Goal: Task Accomplishment & Management: Use online tool/utility

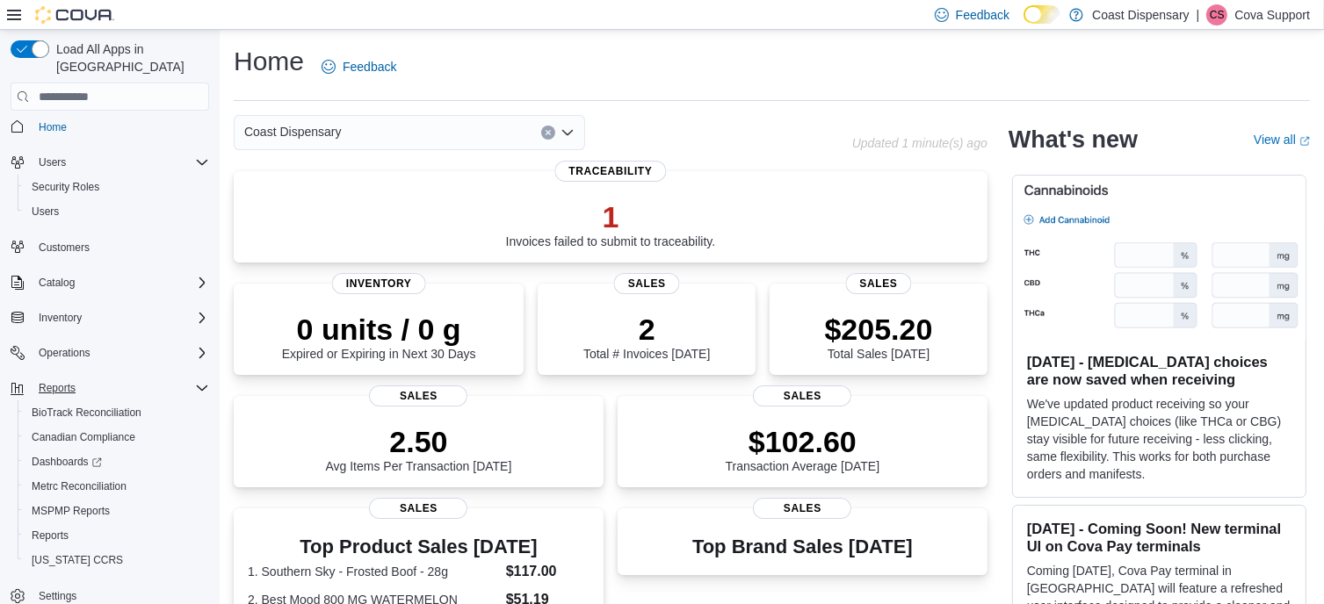
scroll to position [10, 0]
click at [84, 341] on span "Operations" at bounding box center [65, 351] width 52 height 21
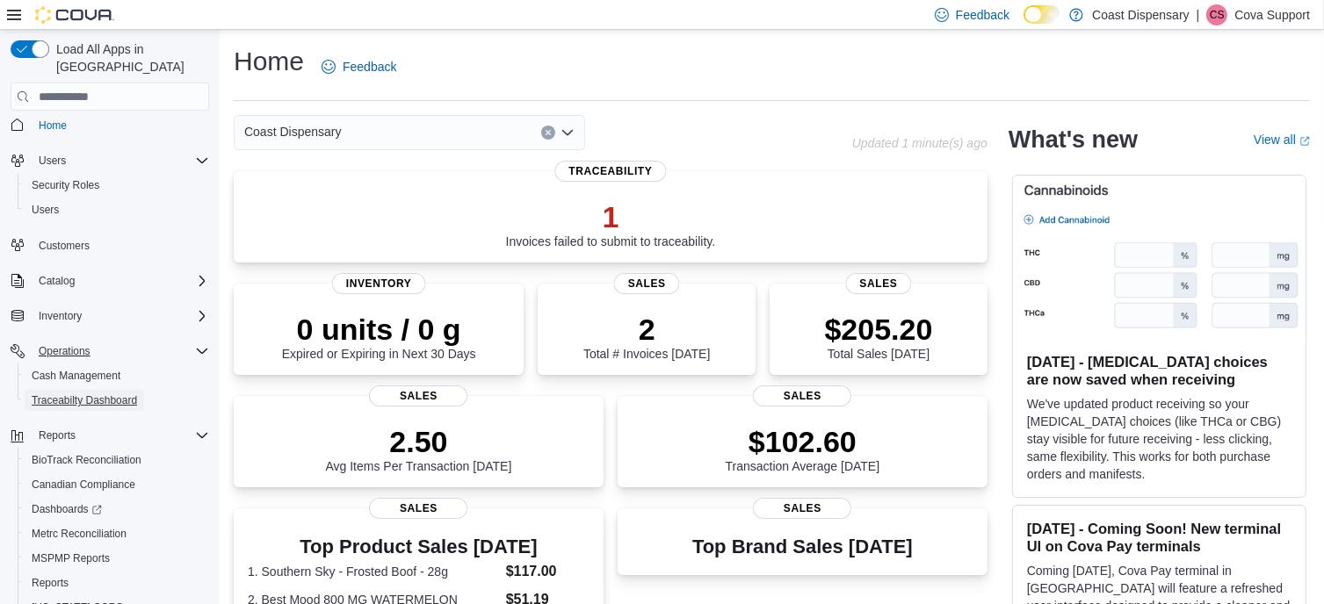
drag, startPoint x: 70, startPoint y: 381, endPoint x: 191, endPoint y: 399, distance: 121.6
click at [70, 393] on span "Traceabilty Dashboard" at bounding box center [84, 400] width 105 height 14
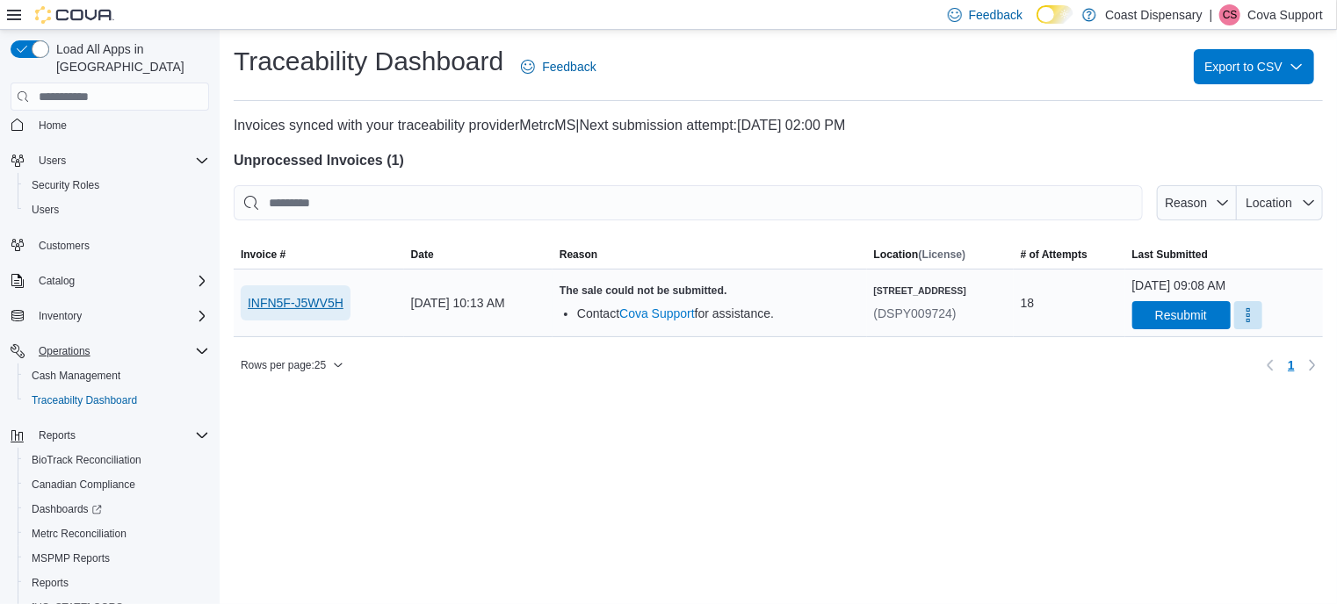
click at [307, 301] on span "INFN5F-J5WV5H" at bounding box center [296, 303] width 96 height 18
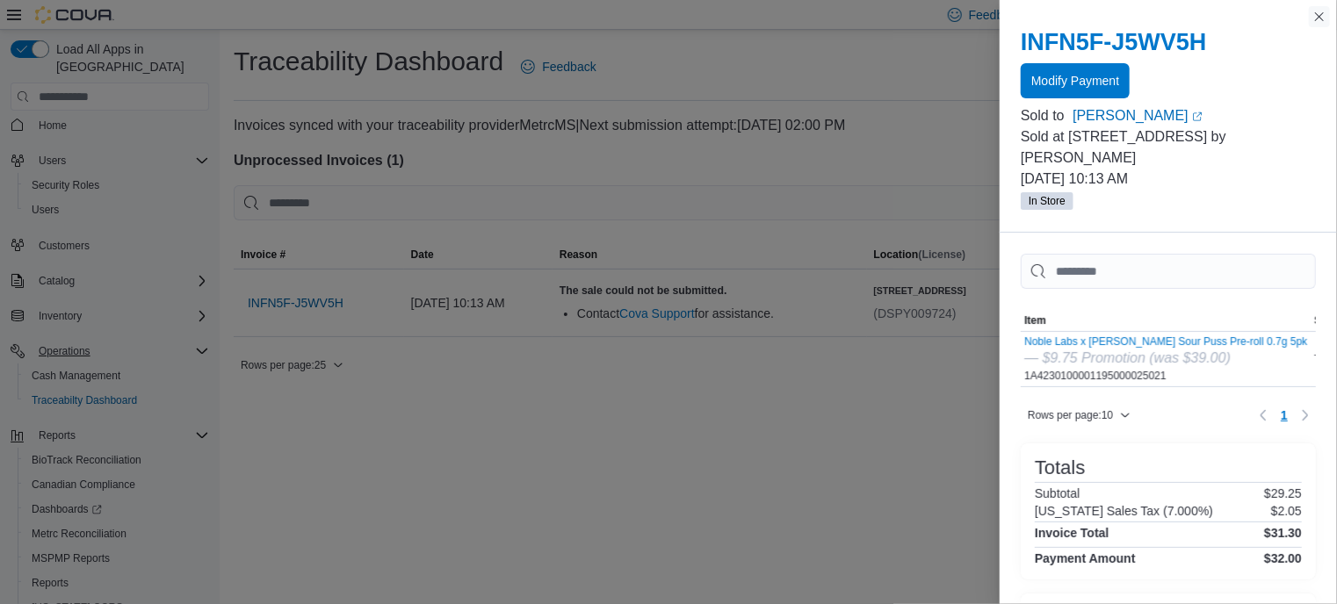
click at [1318, 18] on button "Close this dialog" at bounding box center [1319, 16] width 21 height 21
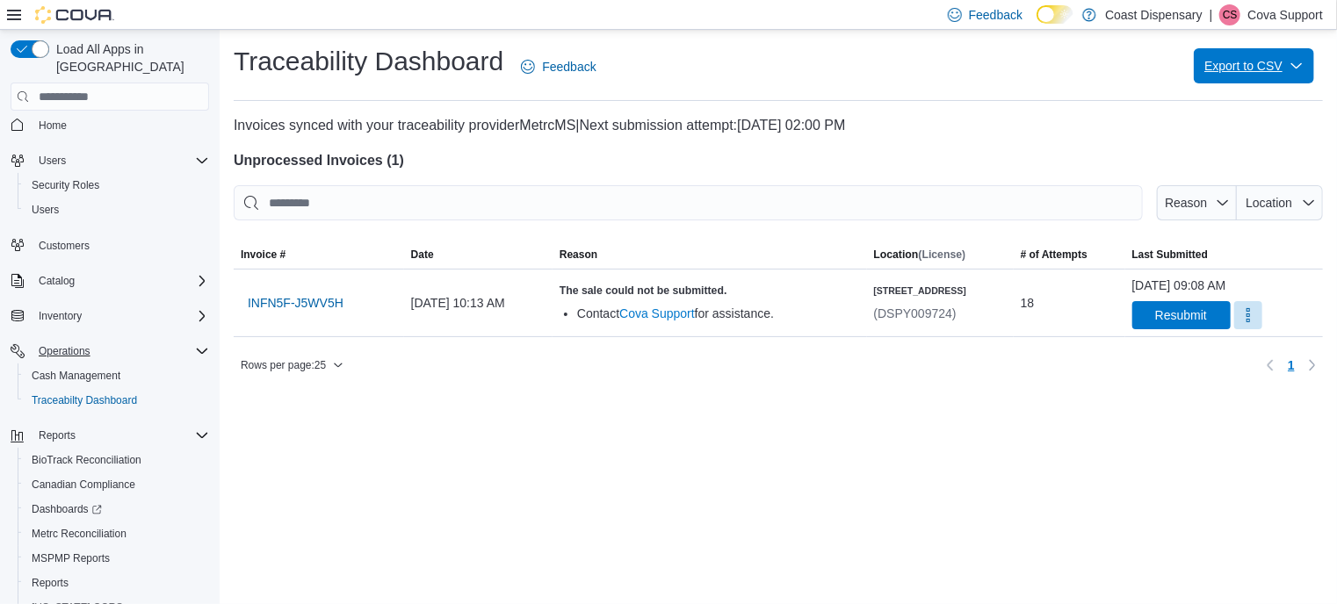
click at [1226, 66] on span "Export to CSV" at bounding box center [1253, 65] width 99 height 35
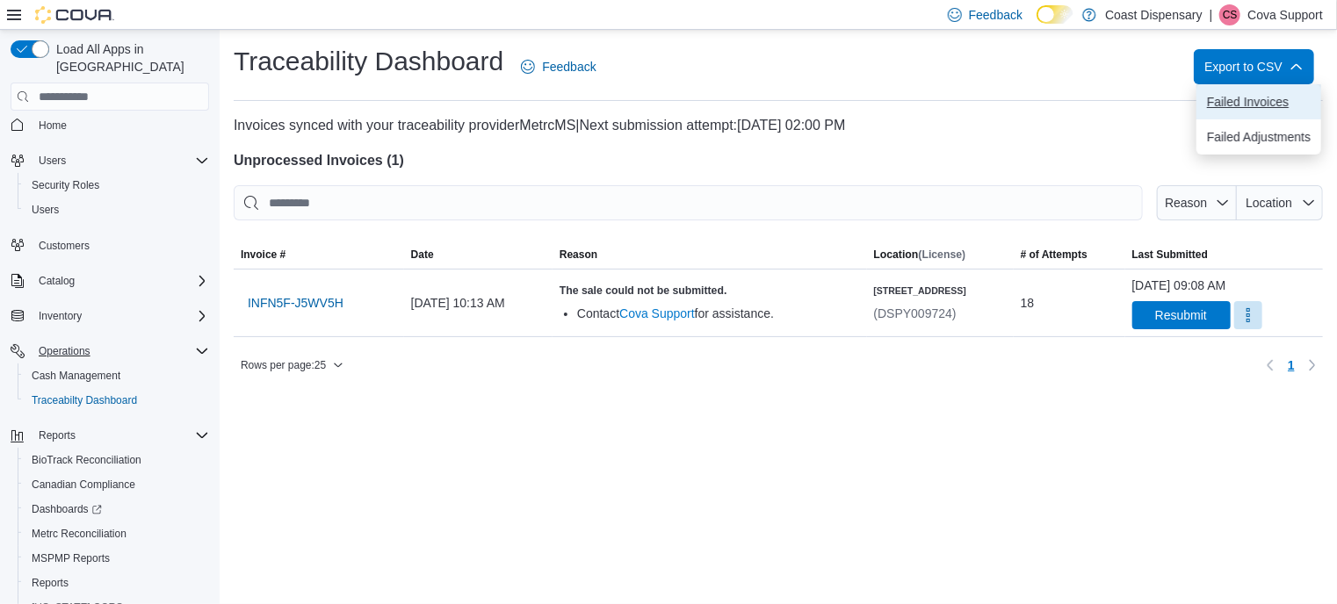
click at [1237, 100] on span "Failed Invoices" at bounding box center [1259, 102] width 104 height 14
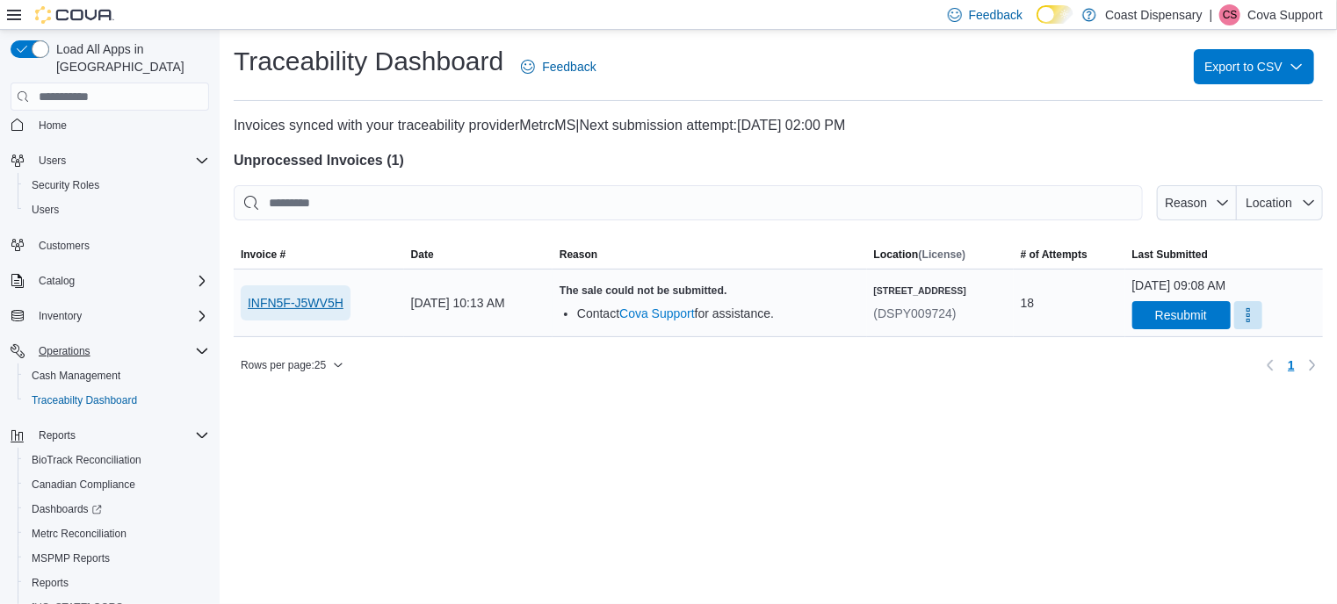
click at [288, 300] on span "INFN5F-J5WV5H" at bounding box center [296, 303] width 96 height 18
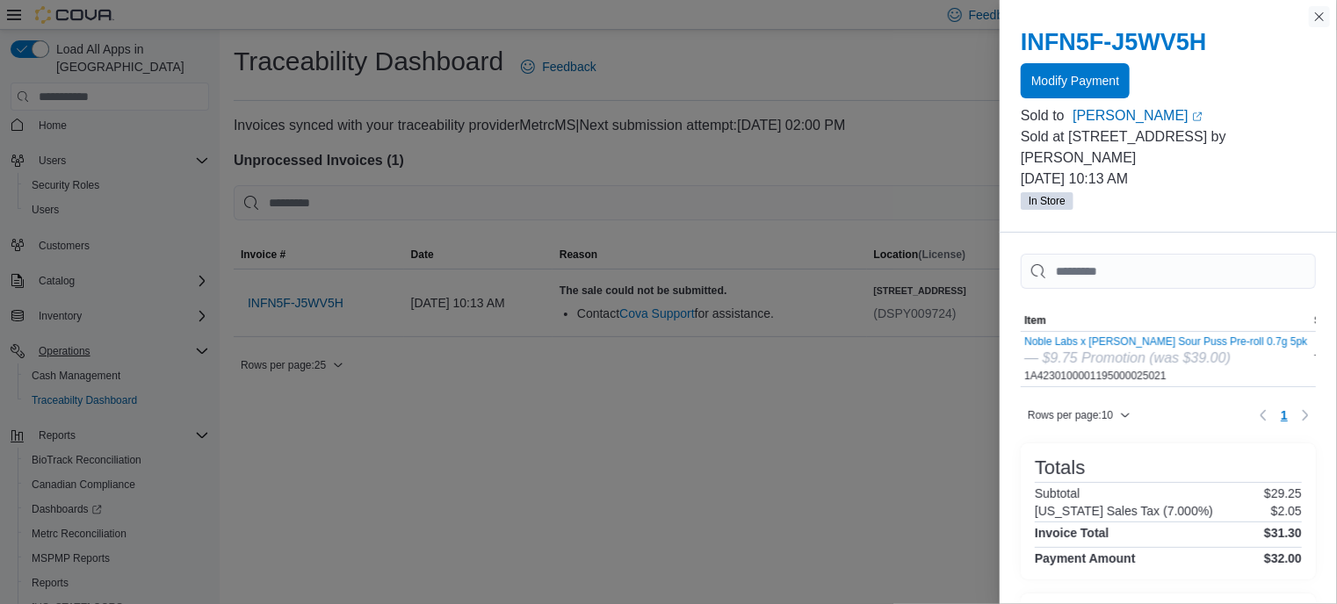
click at [1318, 11] on button "Close this dialog" at bounding box center [1319, 16] width 21 height 21
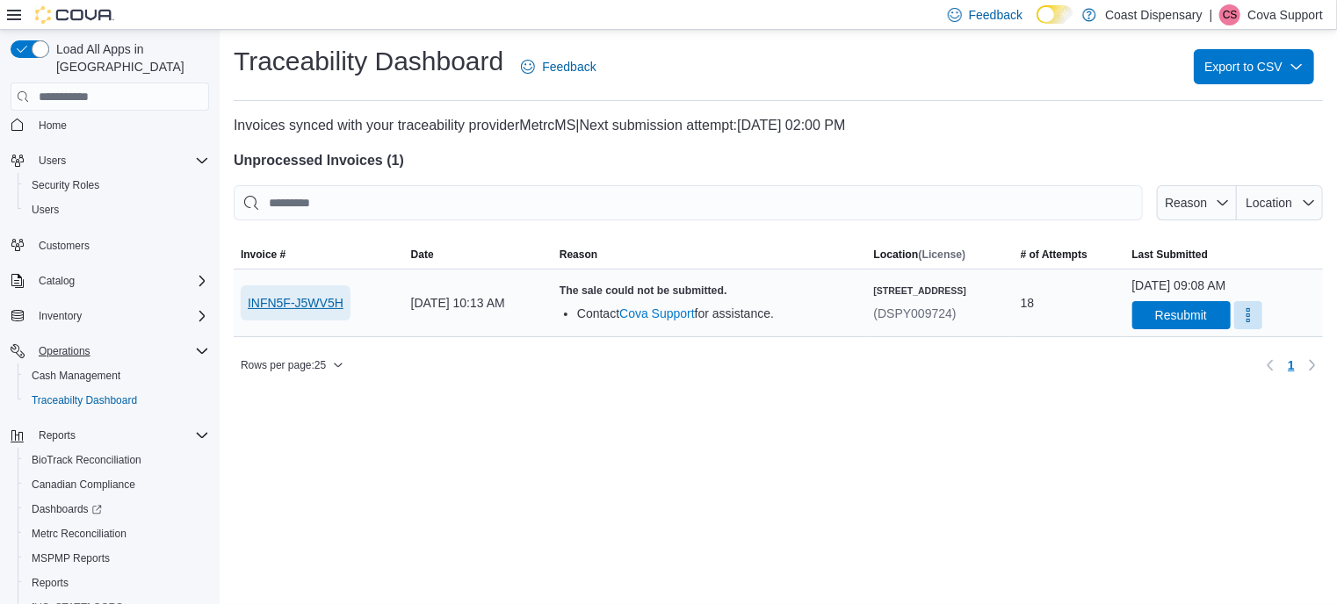
click at [285, 301] on span "INFN5F-J5WV5H" at bounding box center [296, 303] width 96 height 18
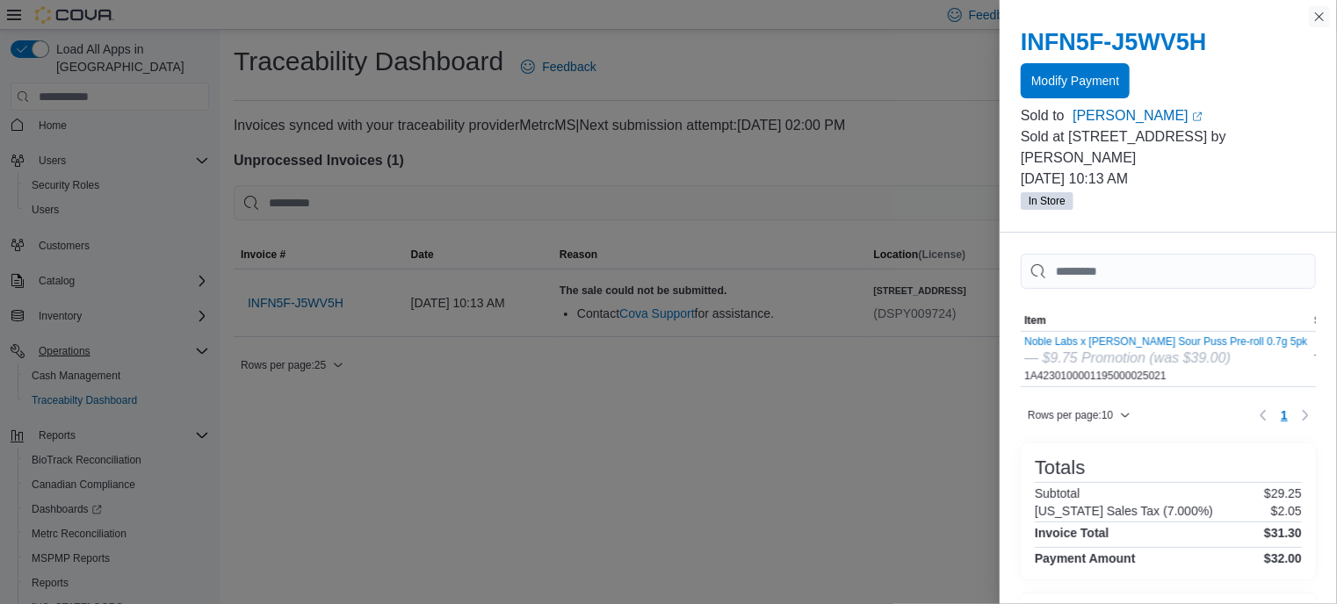
click at [1320, 13] on button "Close this dialog" at bounding box center [1319, 16] width 21 height 21
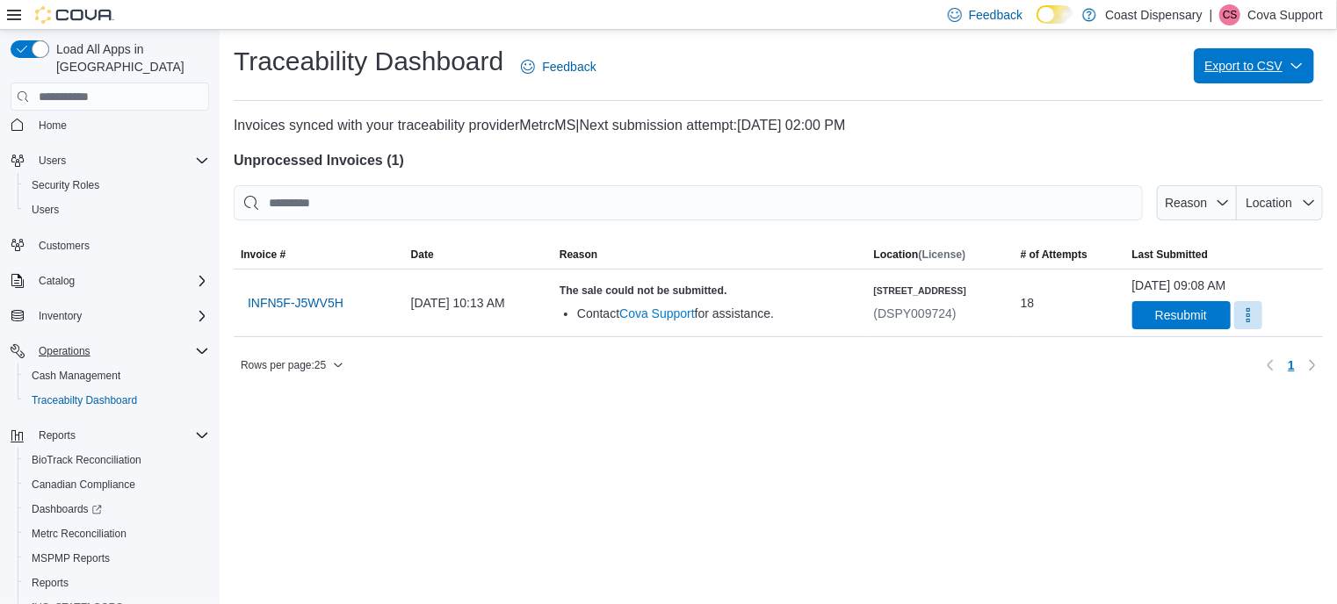
click at [1250, 61] on span "Export to CSV" at bounding box center [1253, 65] width 99 height 35
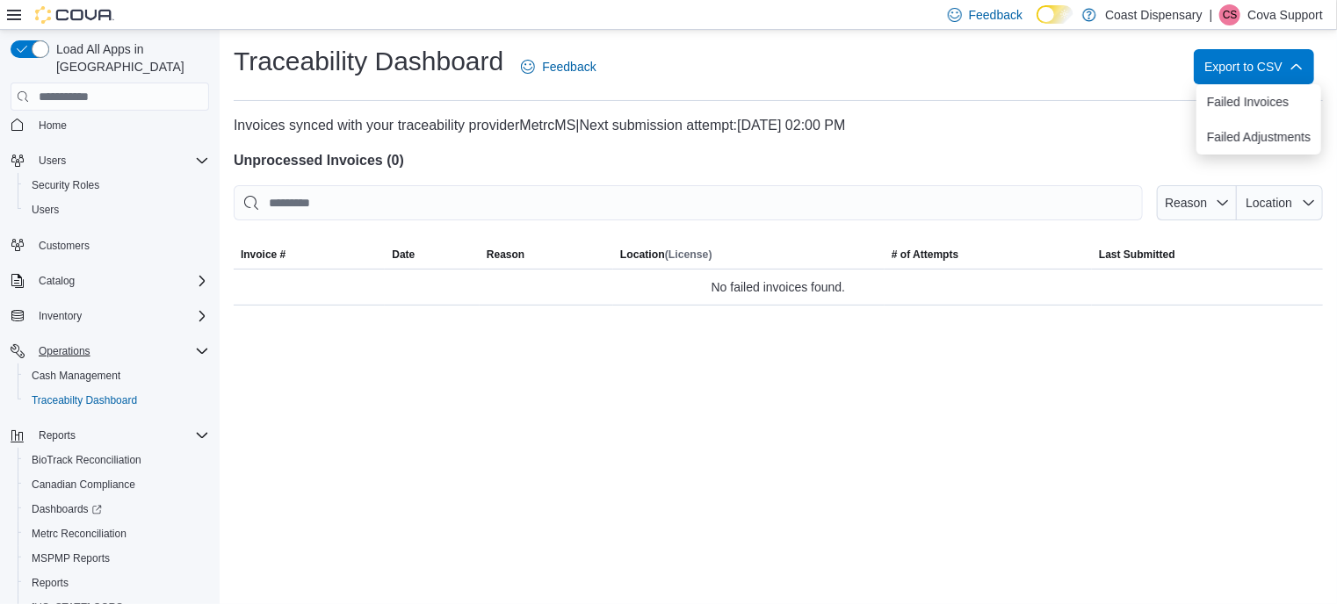
click at [1036, 59] on div "Traceability Dashboard Feedback Export to CSV" at bounding box center [778, 67] width 1089 height 46
click at [1233, 74] on span "Export to CSV" at bounding box center [1253, 65] width 99 height 35
click at [1077, 48] on div "Traceability Dashboard Feedback Export to CSV" at bounding box center [778, 67] width 1089 height 46
click at [48, 203] on span "Users" at bounding box center [45, 210] width 27 height 14
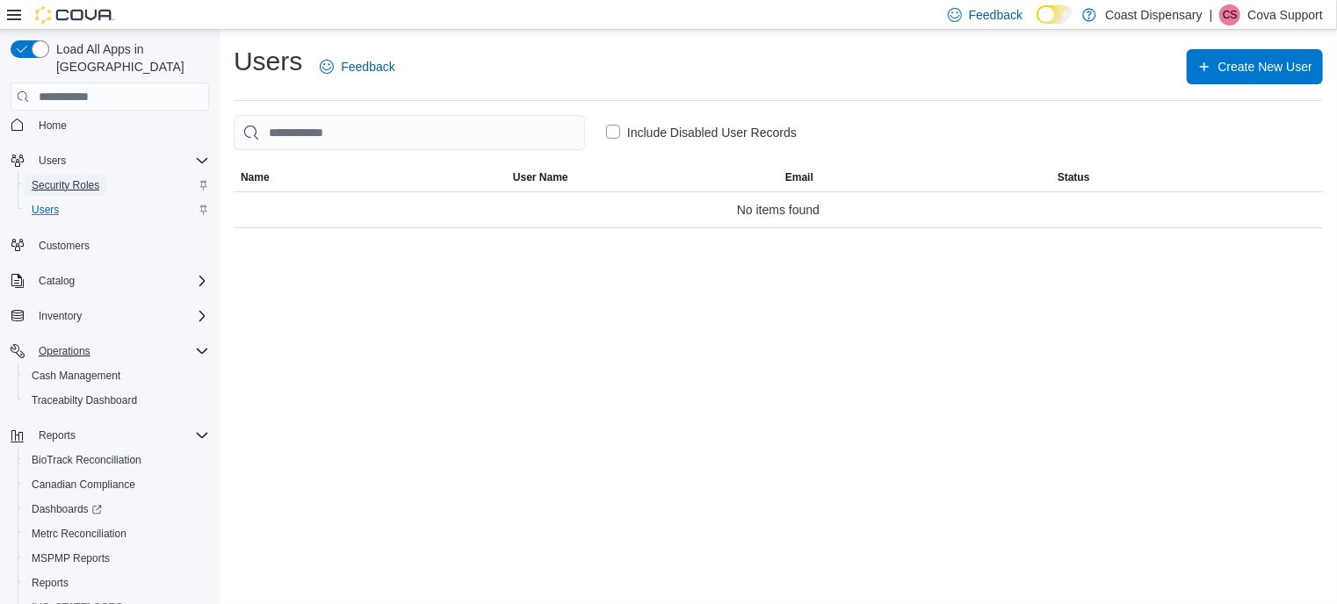
click at [62, 178] on span "Security Roles" at bounding box center [66, 185] width 68 height 14
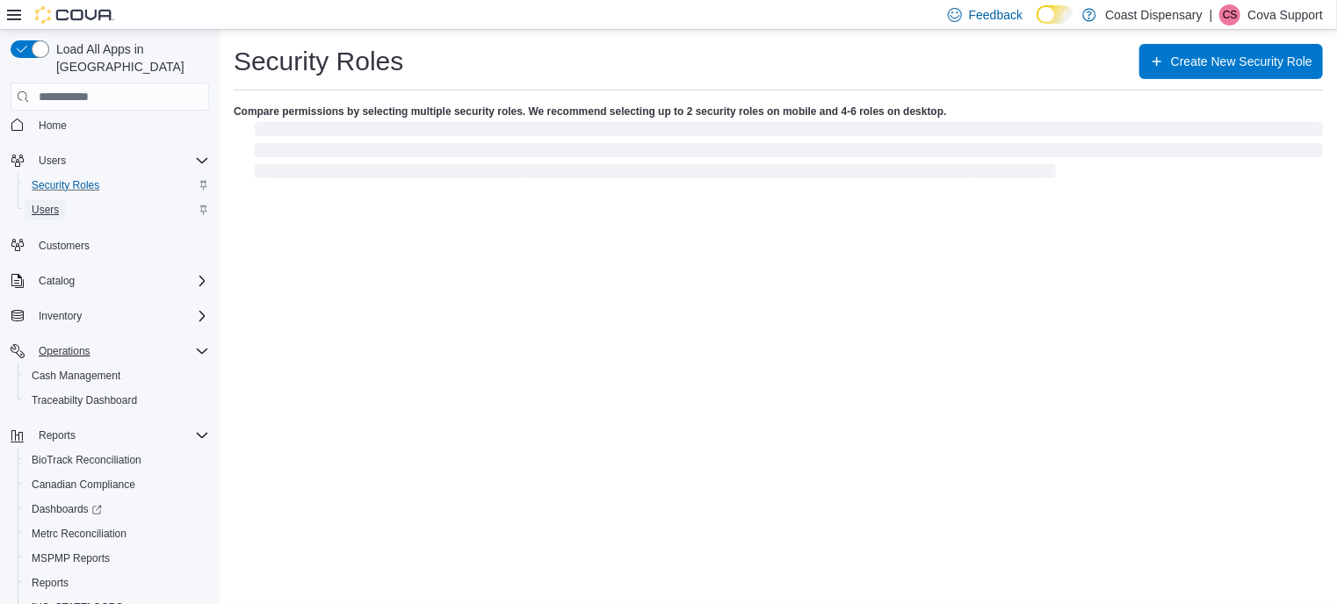
click at [48, 203] on span "Users" at bounding box center [45, 210] width 27 height 14
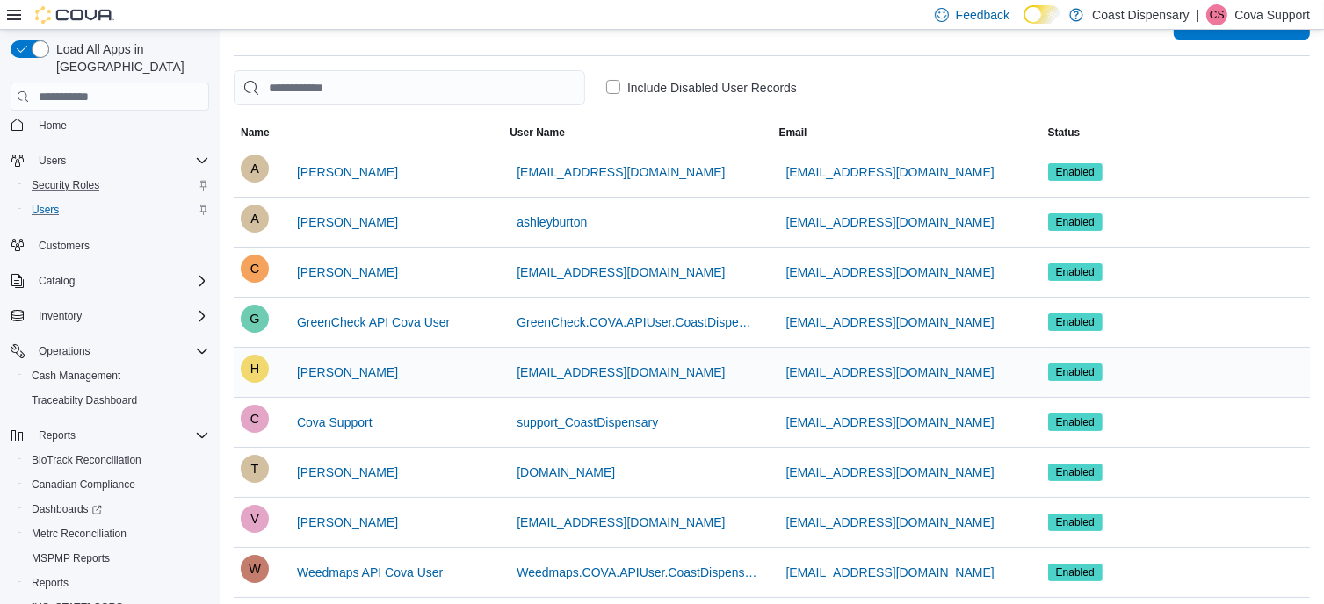
scroll to position [65, 0]
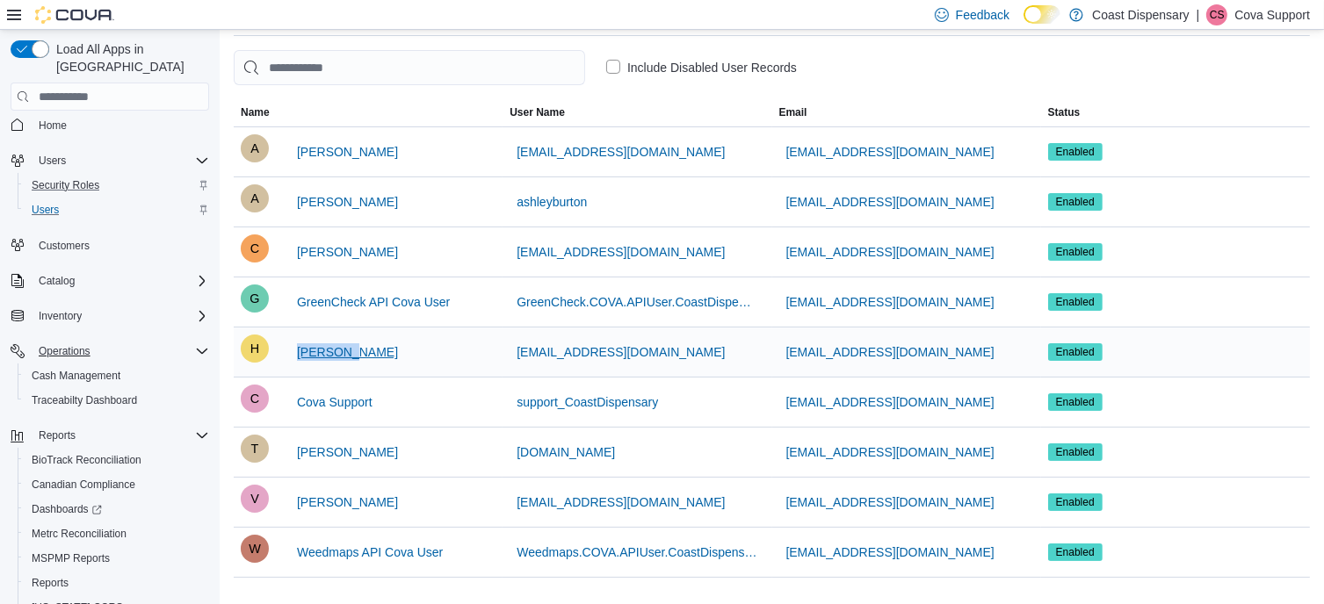
drag, startPoint x: 355, startPoint y: 355, endPoint x: 298, endPoint y: 355, distance: 57.1
click at [298, 355] on div "H Harry Ly" at bounding box center [368, 352] width 255 height 35
copy span "Harry Ly"
drag, startPoint x: 1093, startPoint y: 13, endPoint x: 1192, endPoint y: 15, distance: 99.3
click at [1192, 15] on div "Feedback Dark Mode Coast Dispensary | CS Cova Support" at bounding box center [1119, 14] width 382 height 35
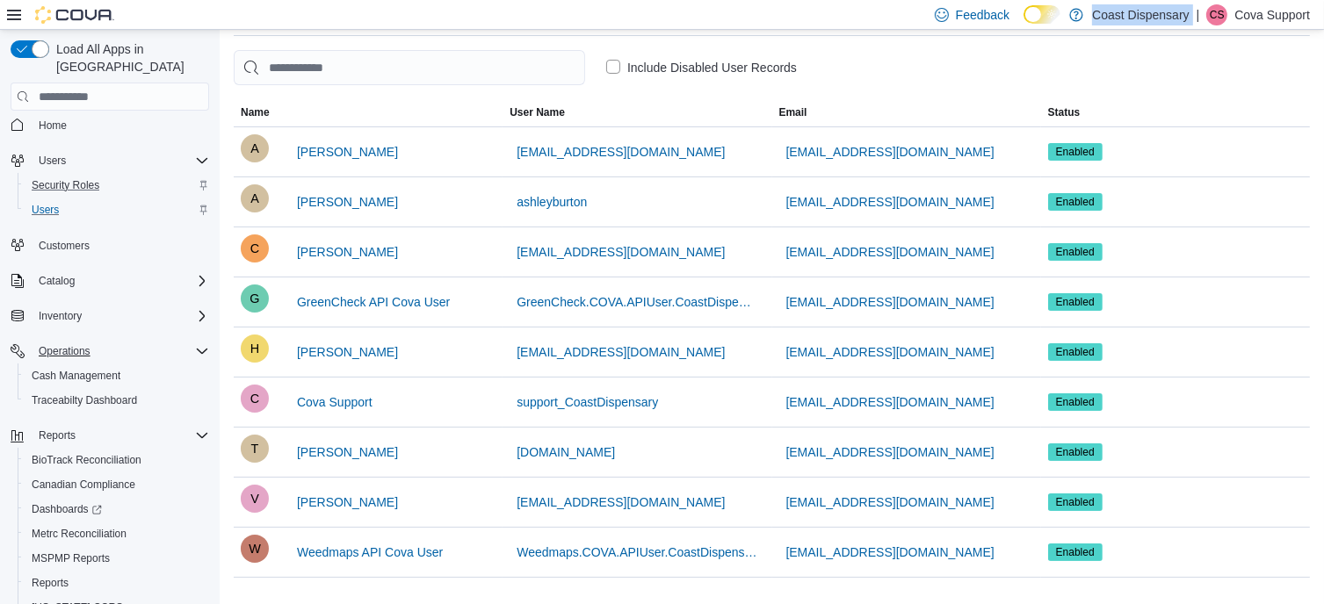
copy p "Coast Dispensary"
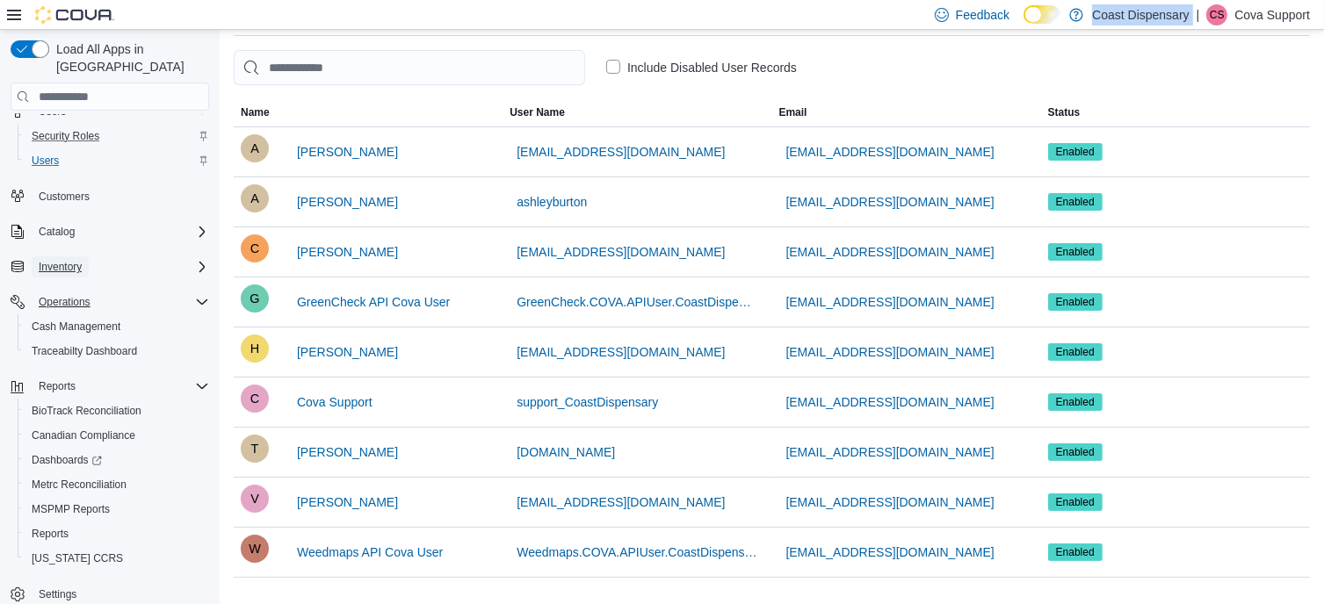
click at [67, 260] on span "Inventory" at bounding box center [60, 267] width 43 height 14
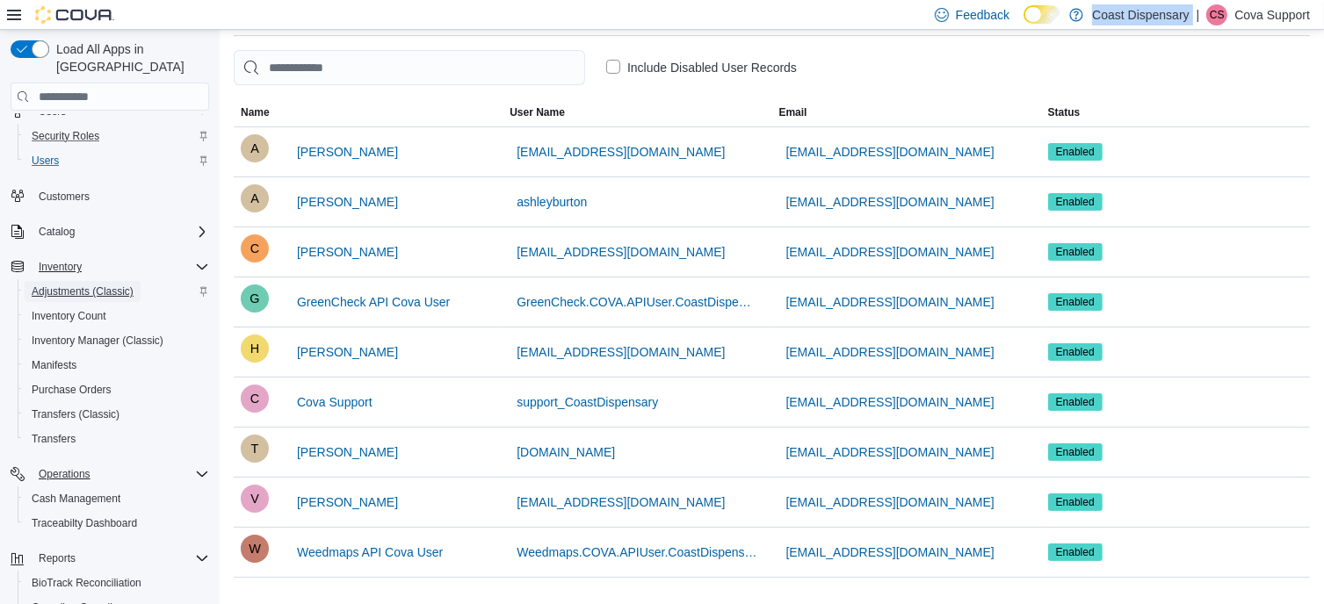
click at [82, 285] on span "Adjustments (Classic)" at bounding box center [83, 292] width 102 height 14
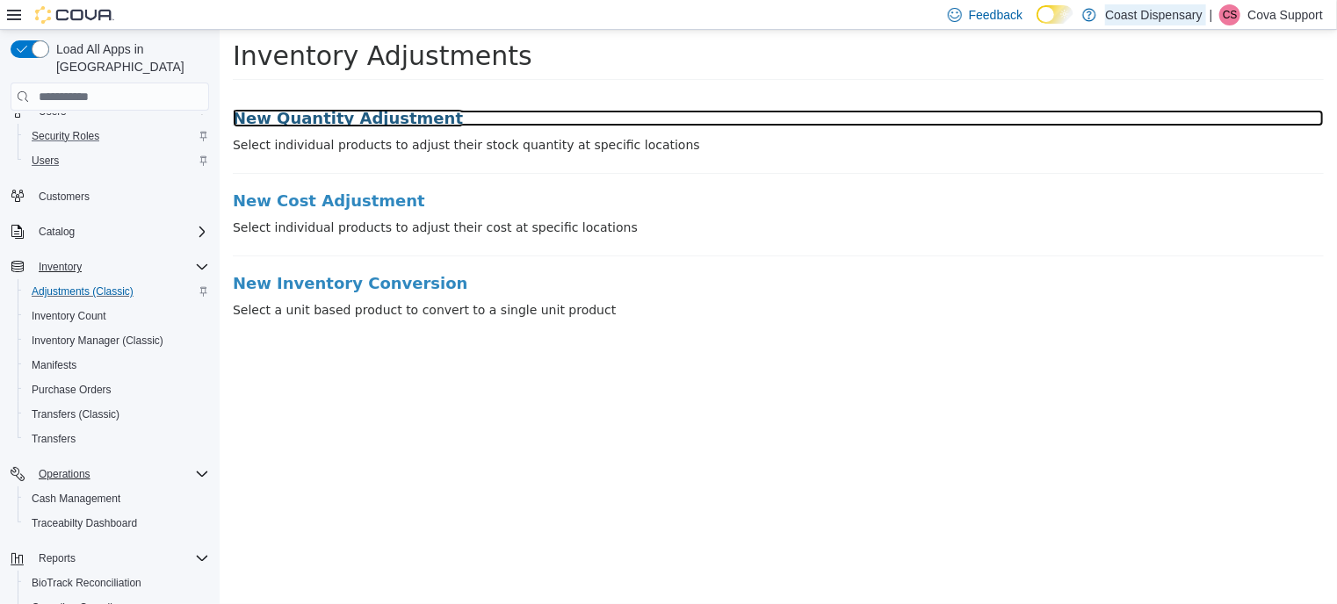
click at [335, 122] on h3 "New Quantity Adjustment" at bounding box center [777, 119] width 1091 height 18
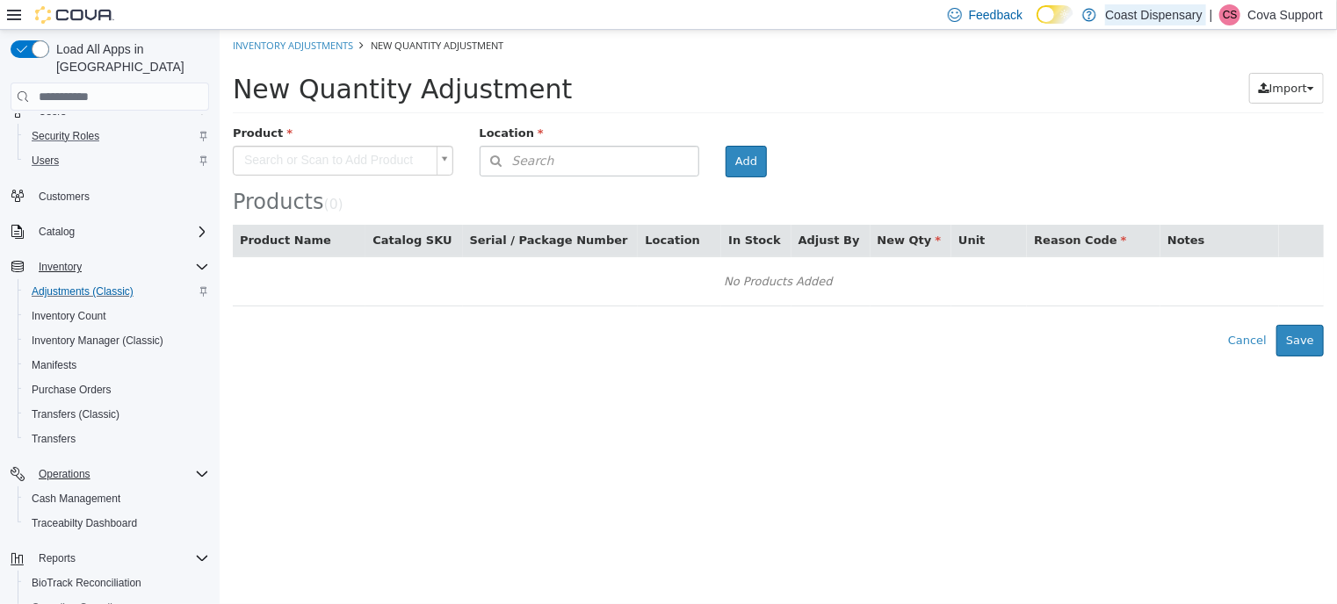
click at [400, 151] on body "× Inventory Adjustments New Quantity Adjustment New Quantity Adjustment Import …" at bounding box center [777, 193] width 1117 height 327
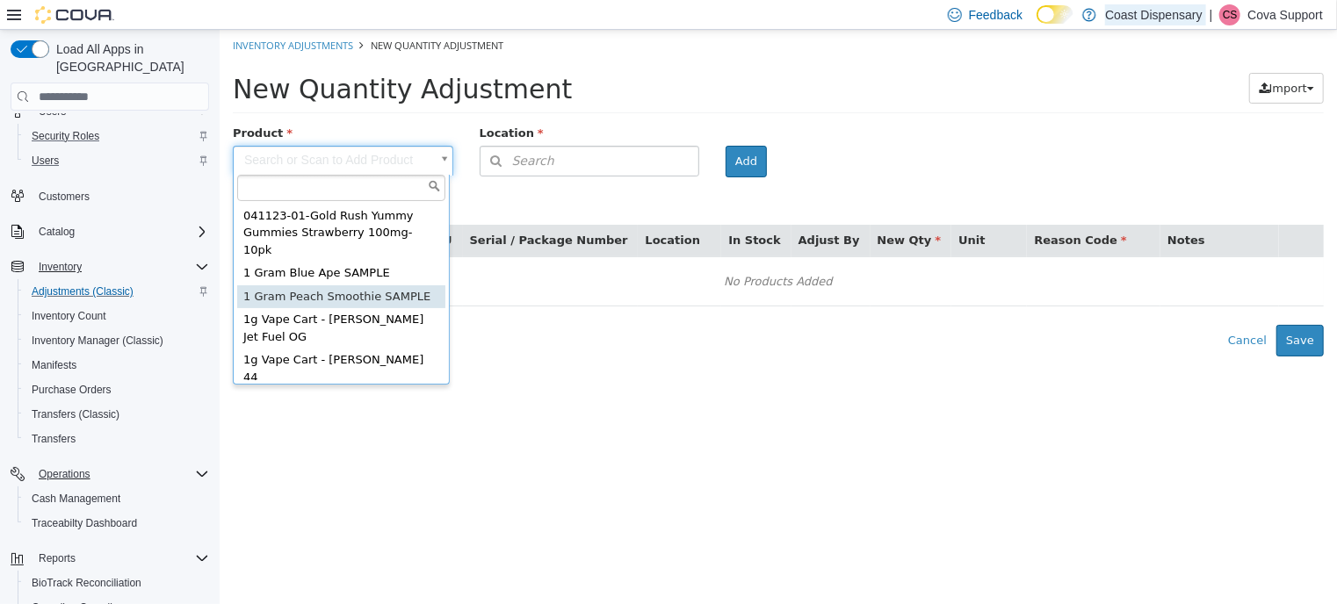
type input "**********"
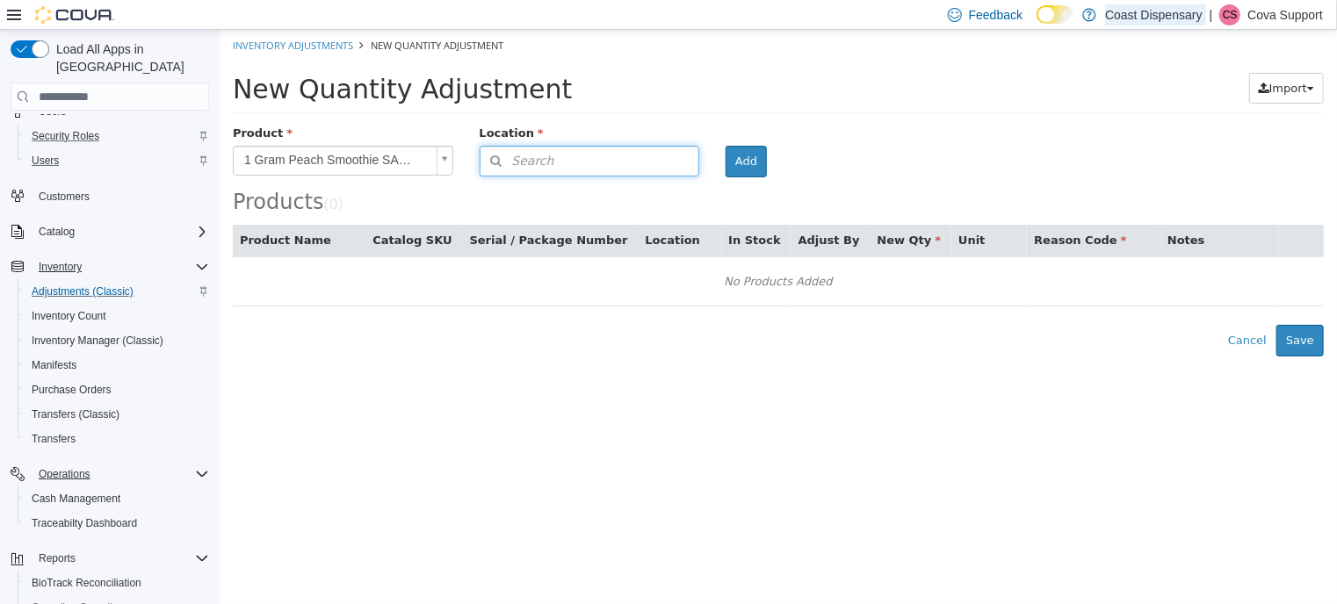
click at [603, 150] on button "Search" at bounding box center [589, 161] width 220 height 31
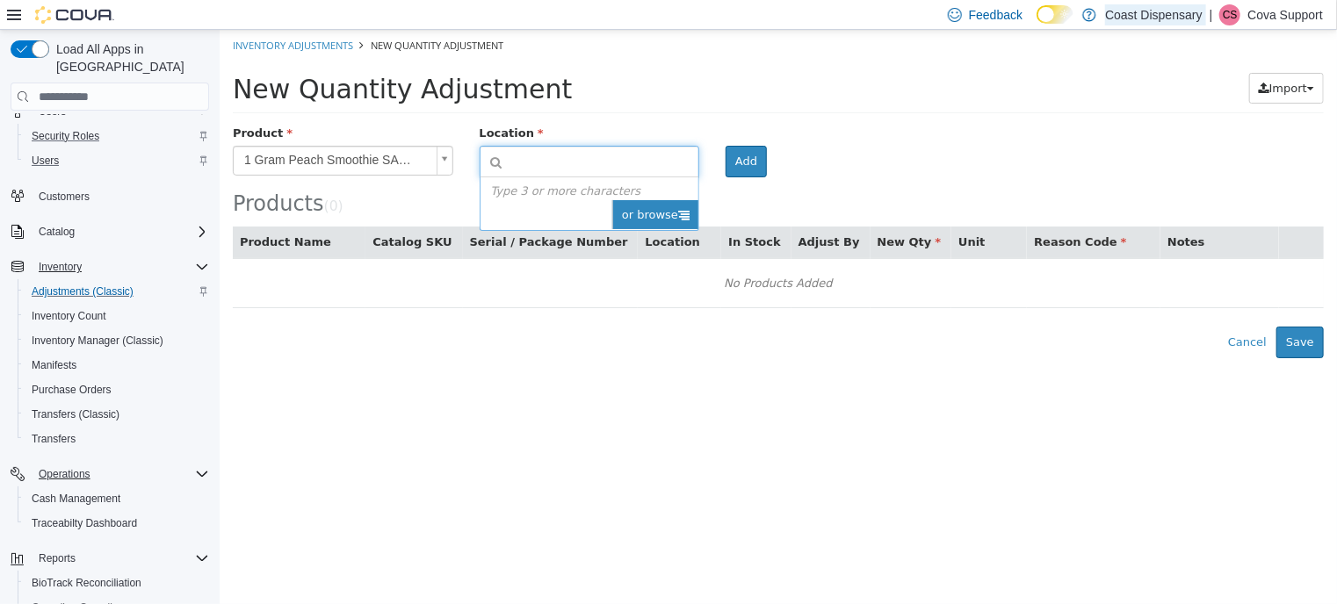
click at [684, 209] on icon at bounding box center [682, 214] width 11 height 11
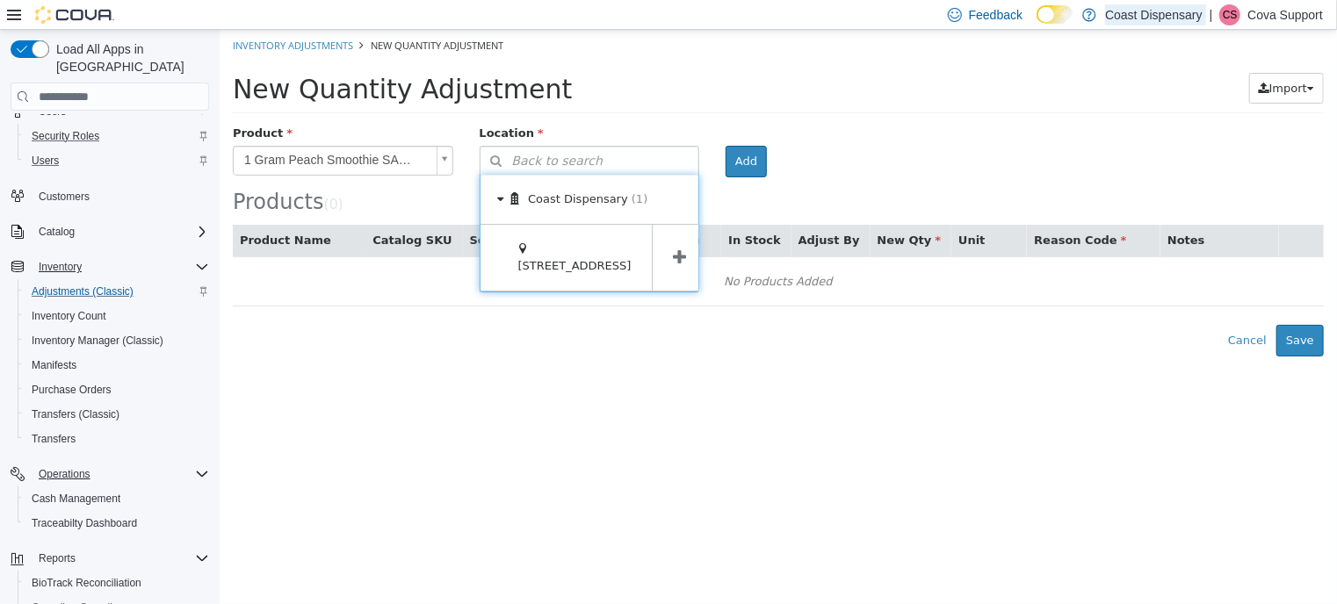
click at [674, 249] on icon at bounding box center [678, 257] width 13 height 17
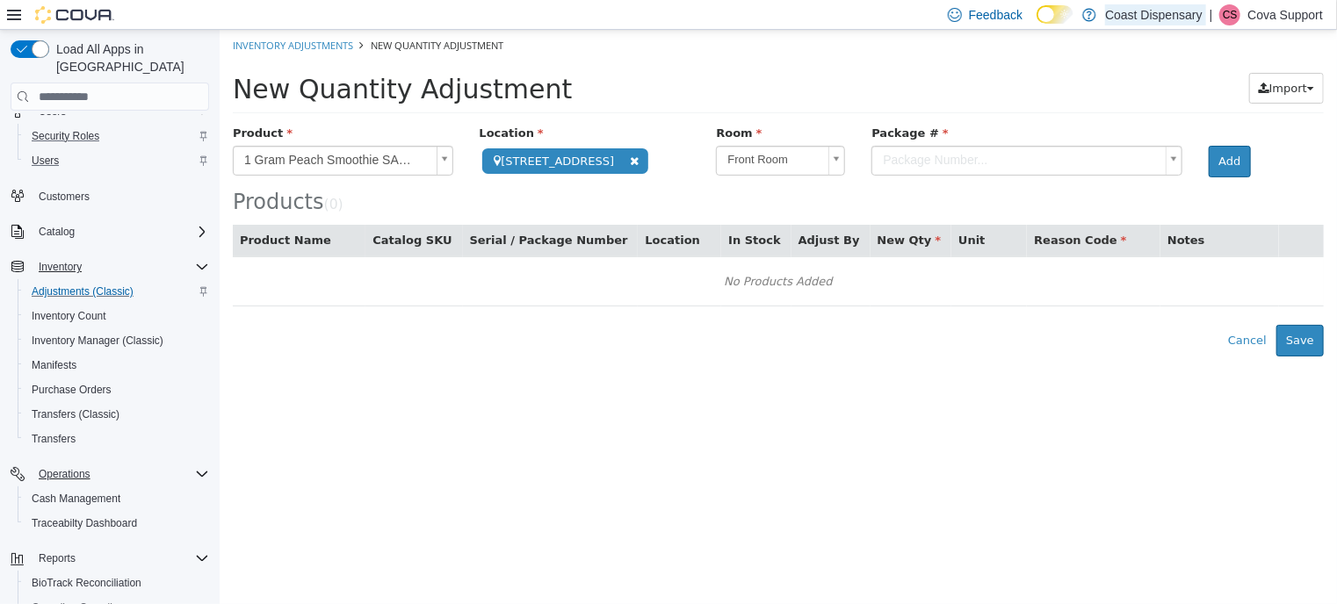
click at [913, 153] on body "**********" at bounding box center [777, 193] width 1117 height 327
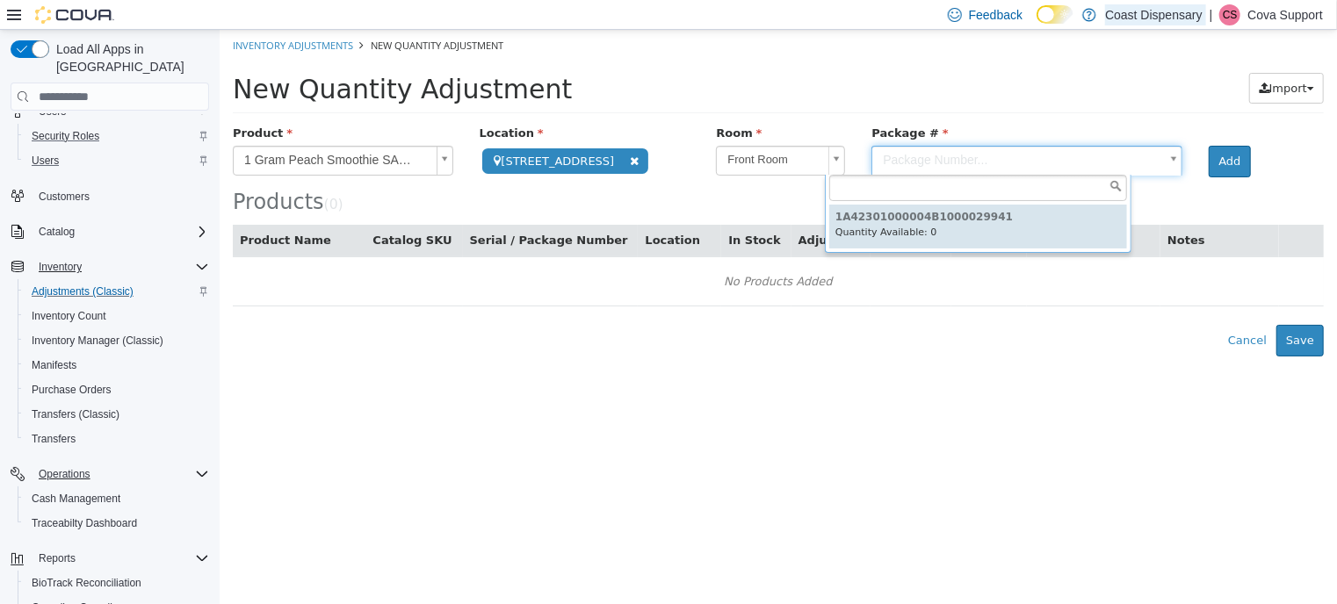
type input "**********"
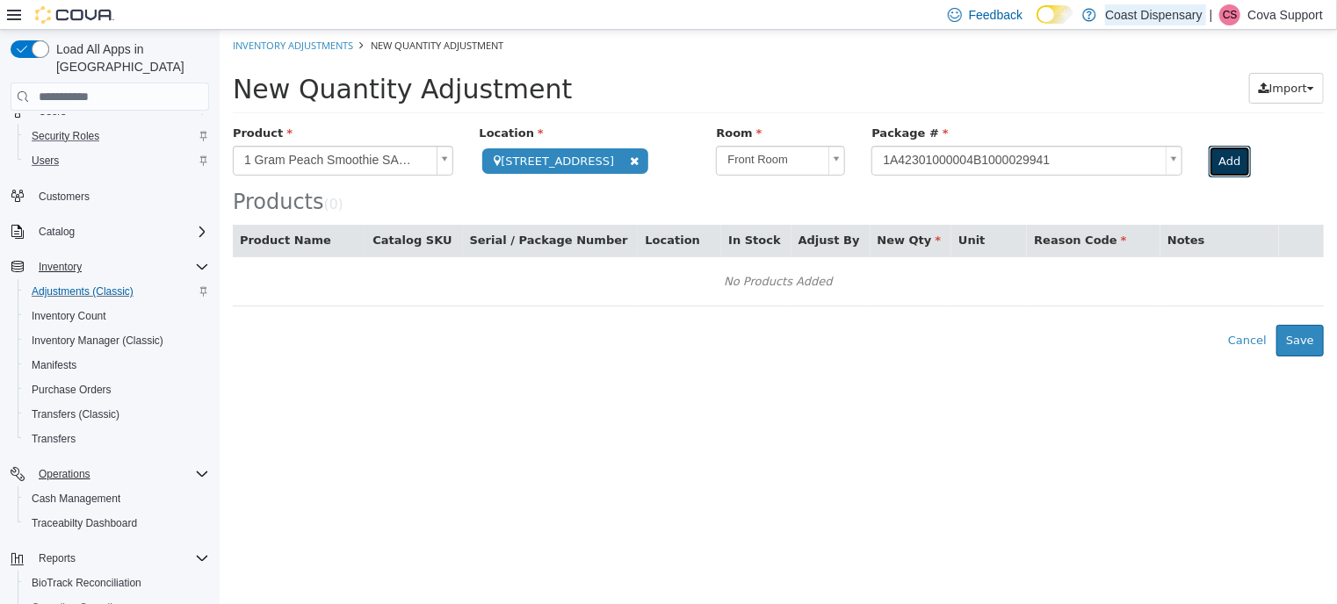
click at [1208, 159] on button "Add" at bounding box center [1228, 162] width 41 height 32
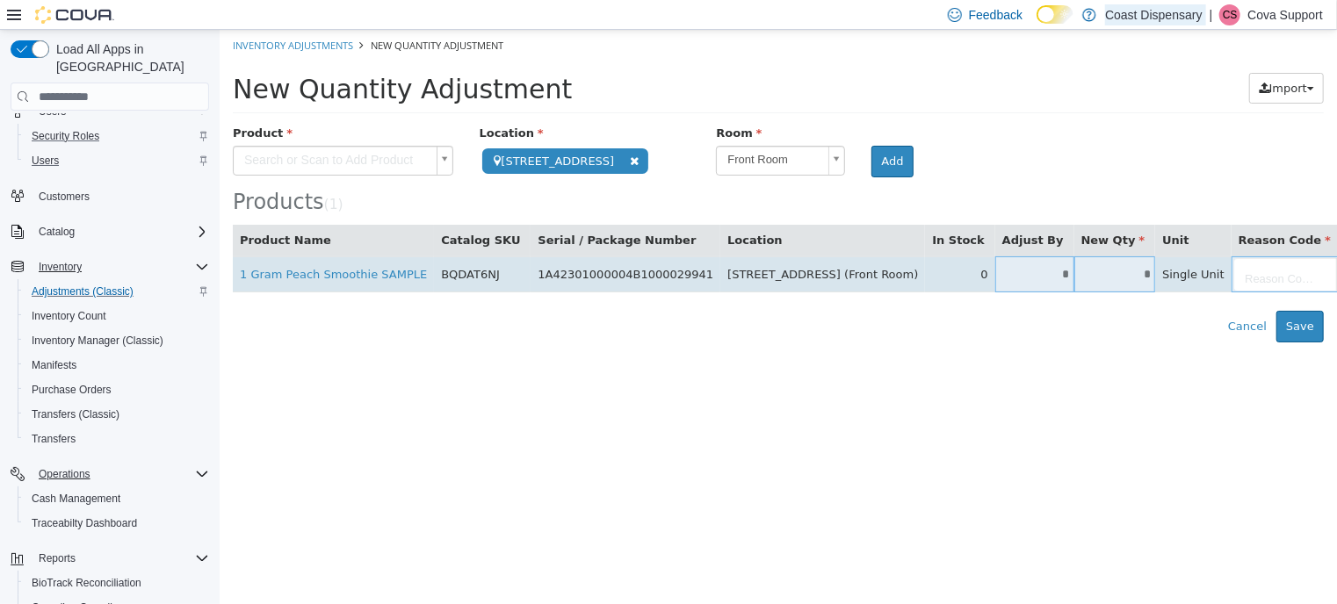
click at [1200, 271] on body "**********" at bounding box center [777, 186] width 1117 height 313
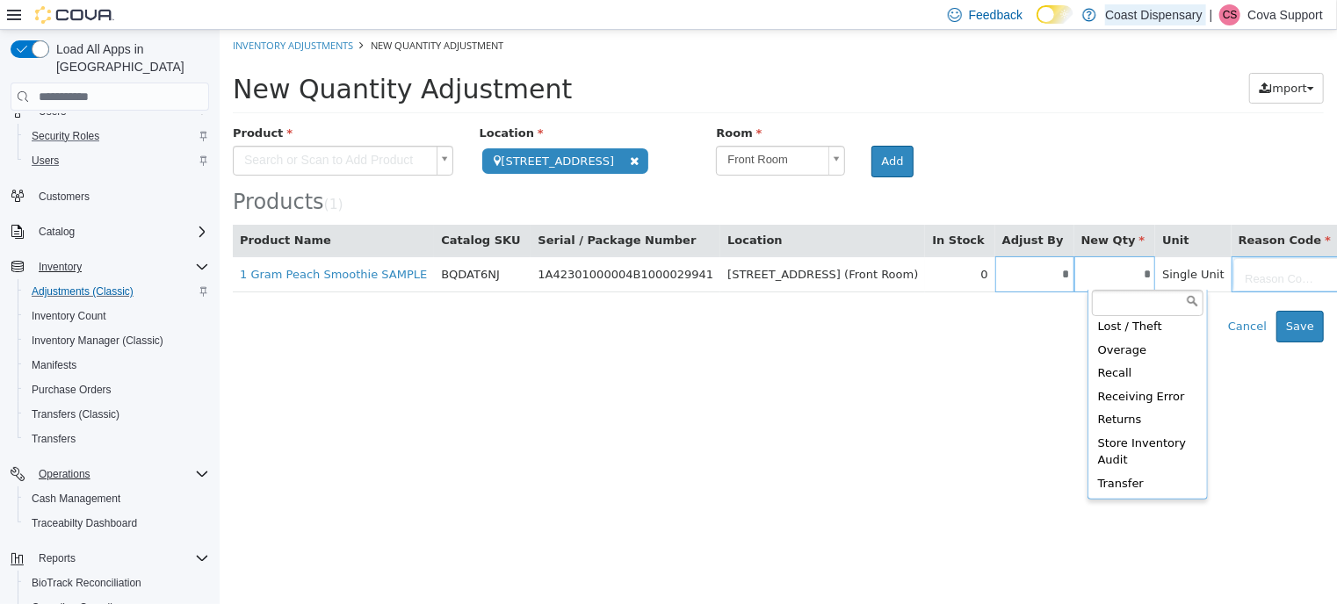
scroll to position [97, 0]
click at [970, 89] on body "**********" at bounding box center [777, 186] width 1117 height 313
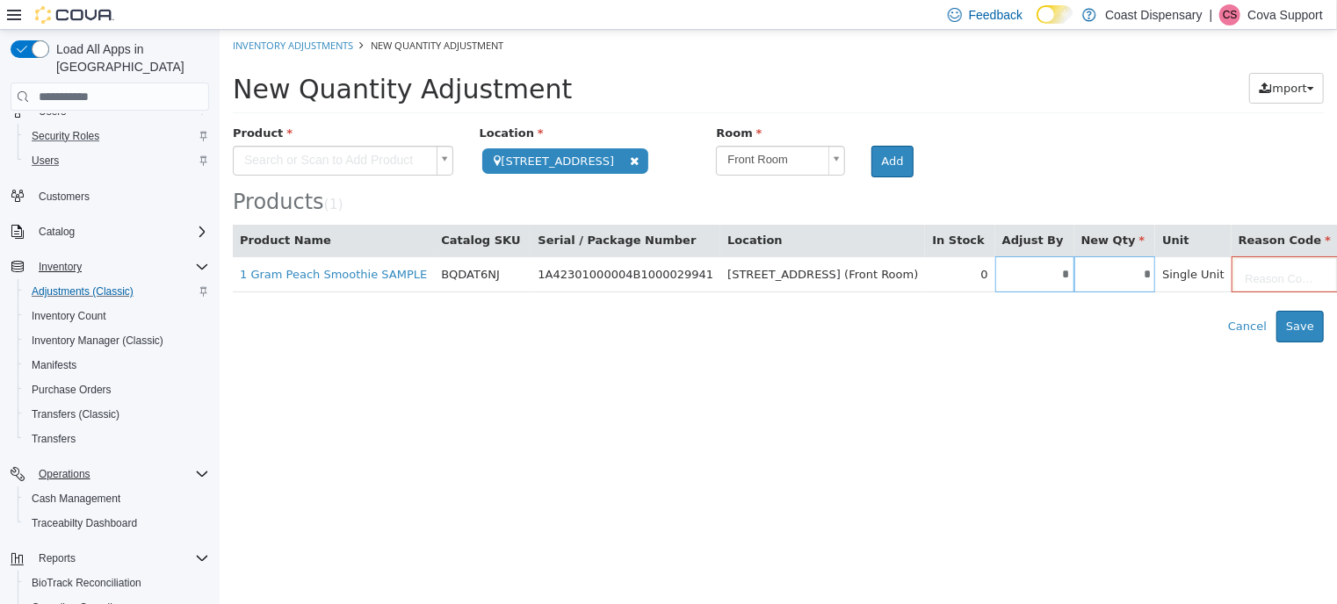
click at [1275, 14] on p "Cova Support" at bounding box center [1285, 14] width 76 height 21
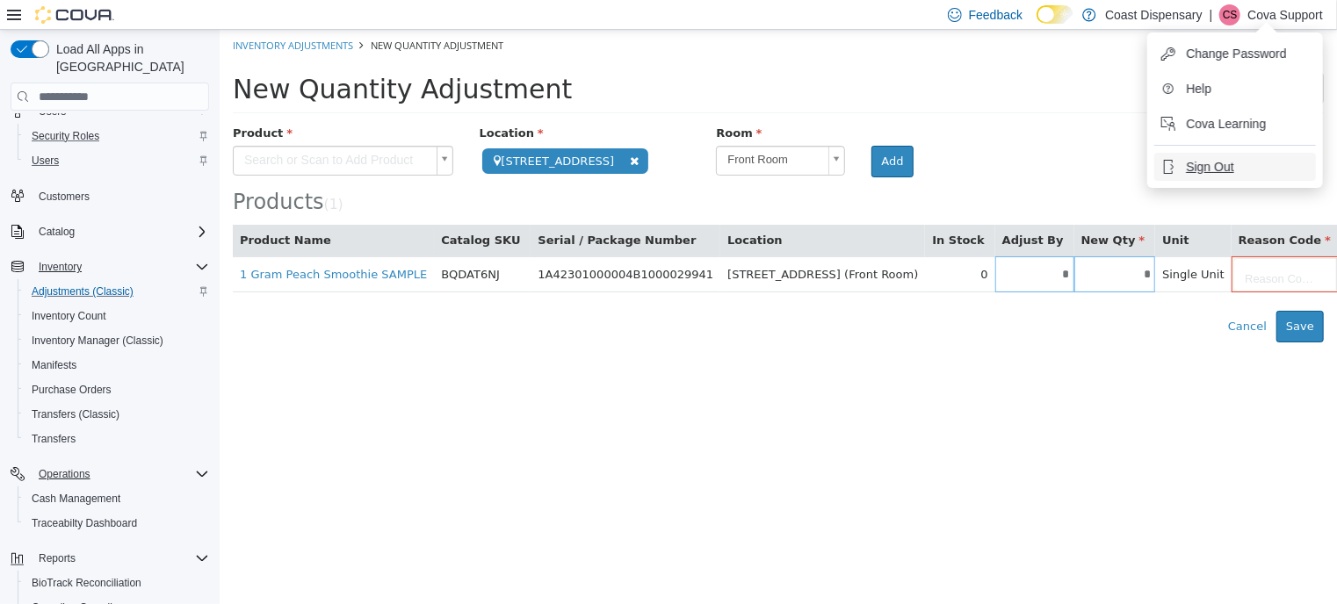
click at [1226, 159] on span "Sign Out" at bounding box center [1209, 167] width 47 height 18
